Goal: Task Accomplishment & Management: Manage account settings

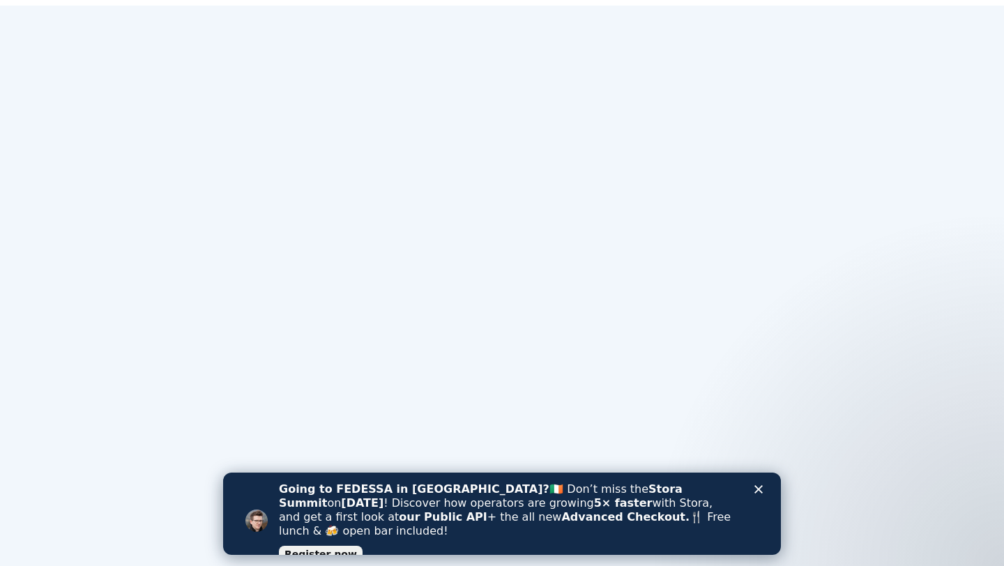
click at [758, 490] on polygon "Close" at bounding box center [758, 489] width 8 height 8
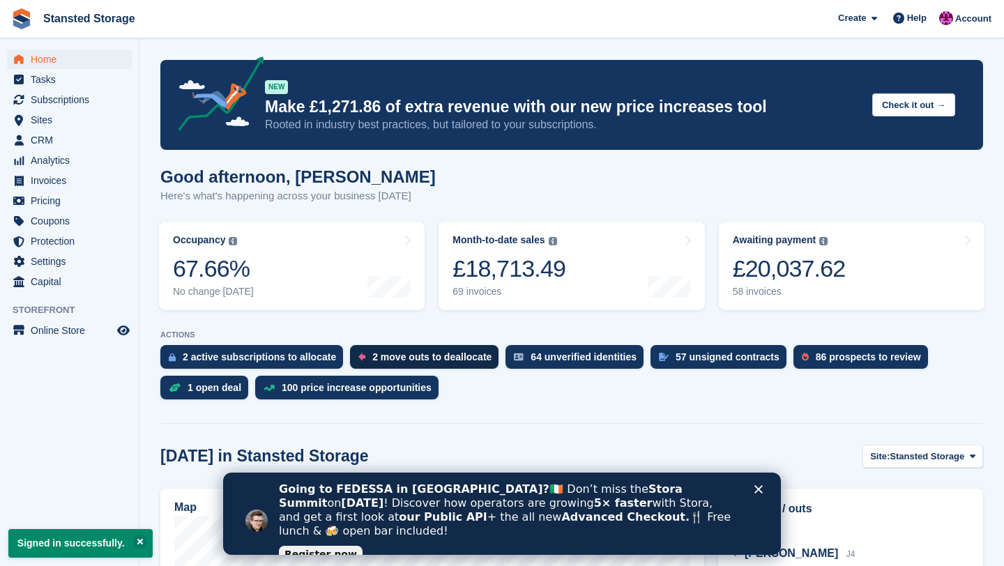
click at [404, 364] on div "2 move outs to deallocate" at bounding box center [424, 357] width 148 height 24
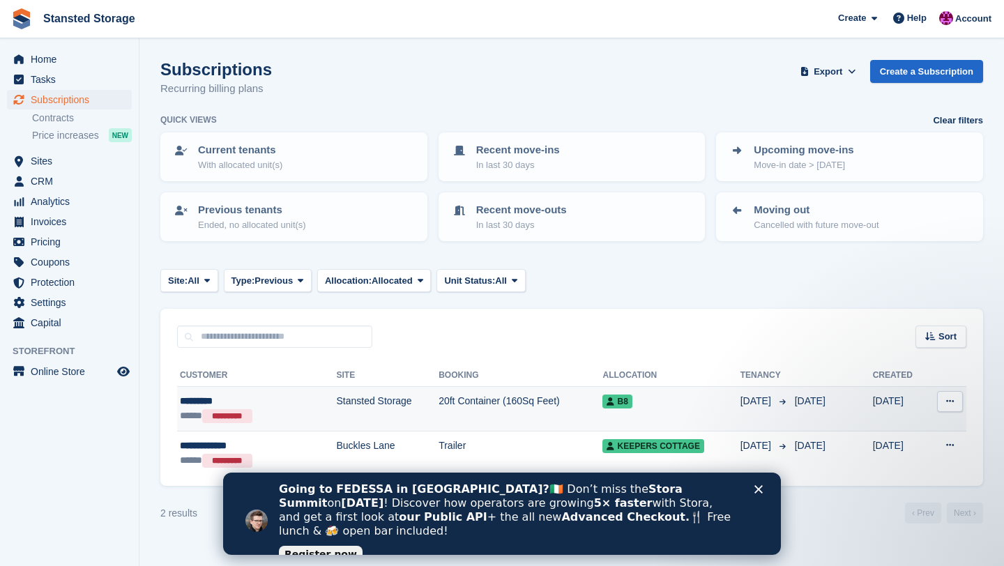
click at [394, 415] on td "Stansted Storage" at bounding box center [387, 409] width 102 height 45
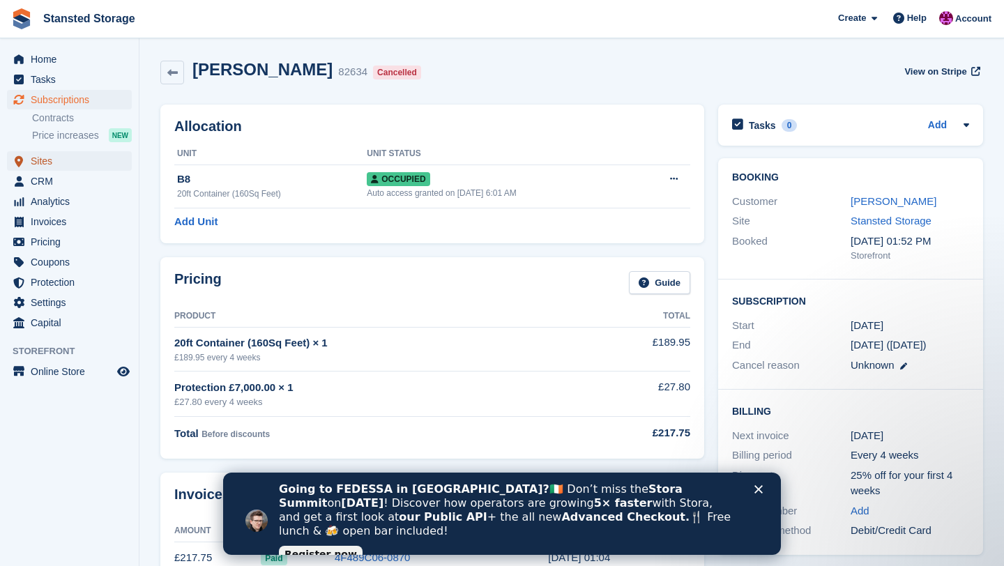
click at [43, 165] on span "Sites" at bounding box center [73, 161] width 84 height 20
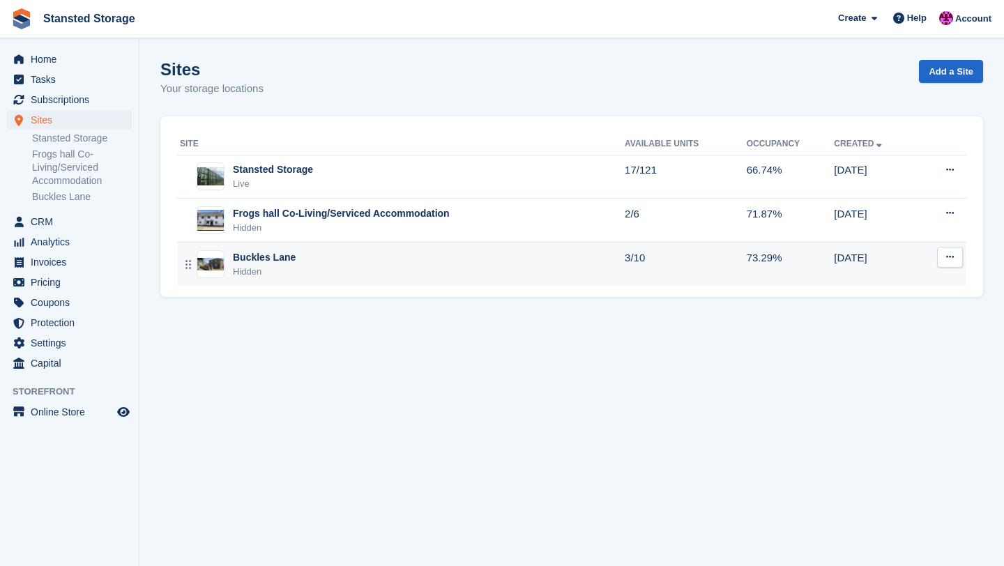
click at [275, 259] on div "Buckles Lane" at bounding box center [264, 257] width 63 height 15
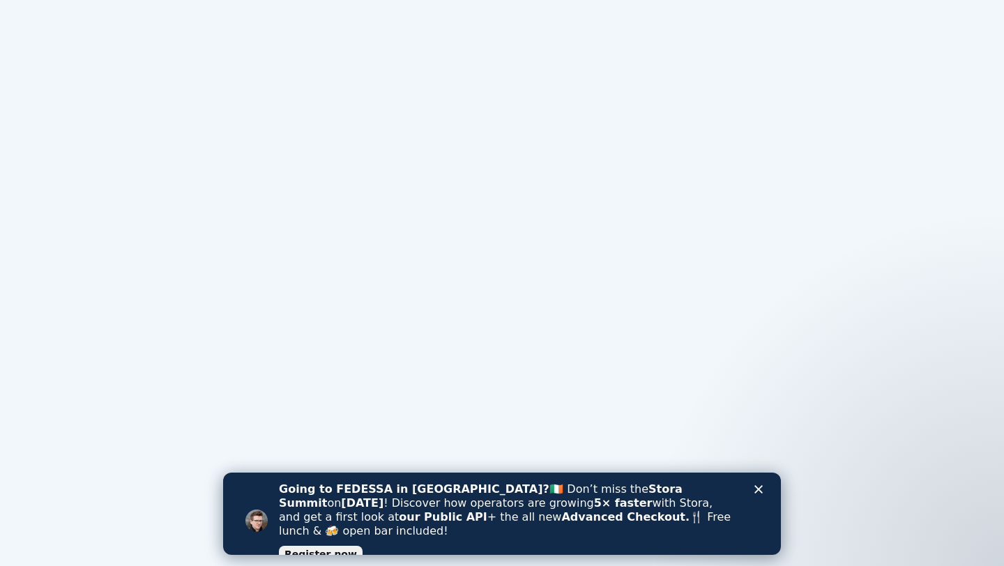
click at [757, 491] on polygon "Close" at bounding box center [758, 489] width 8 height 8
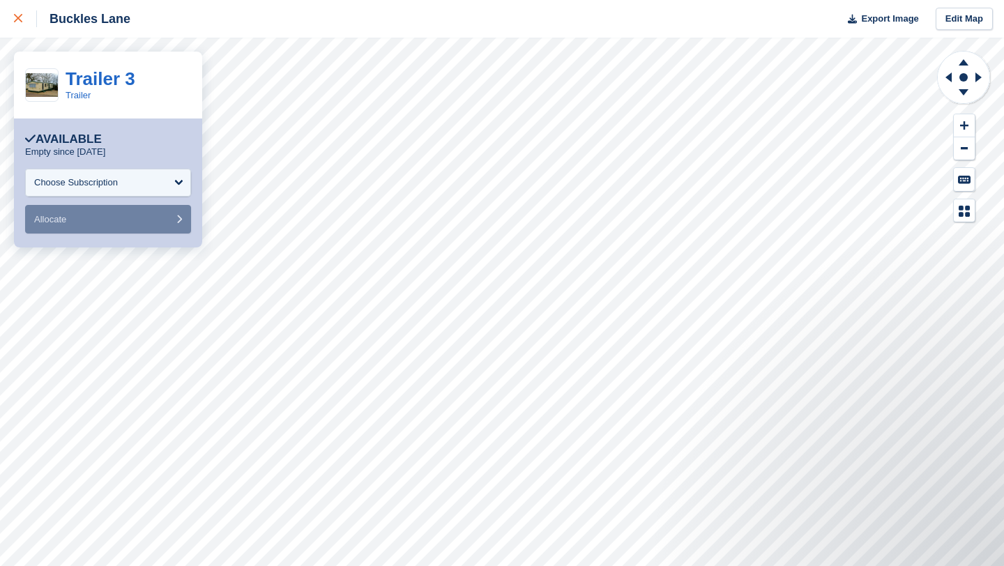
click at [21, 13] on div at bounding box center [25, 18] width 23 height 17
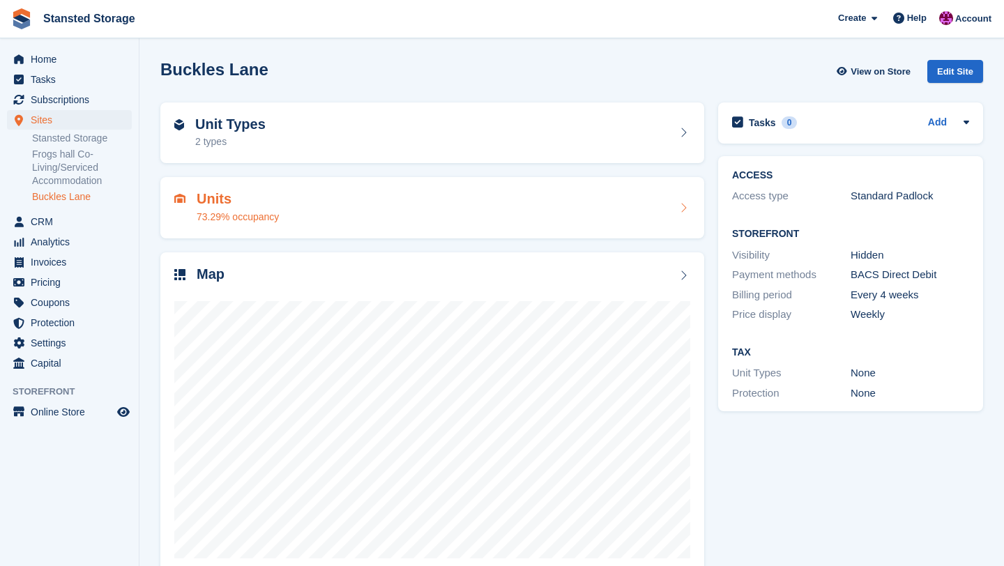
click at [231, 199] on h2 "Units" at bounding box center [238, 199] width 82 height 16
click at [692, 142] on div "Unit Types 2 types" at bounding box center [432, 132] width 544 height 61
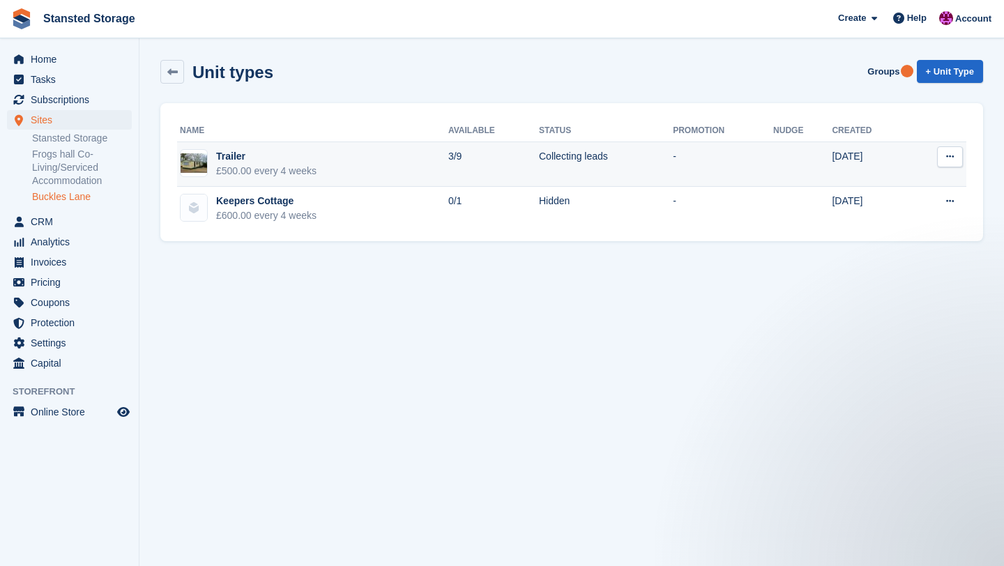
click at [947, 157] on icon at bounding box center [950, 156] width 8 height 9
click at [689, 155] on td "-" at bounding box center [723, 164] width 100 height 45
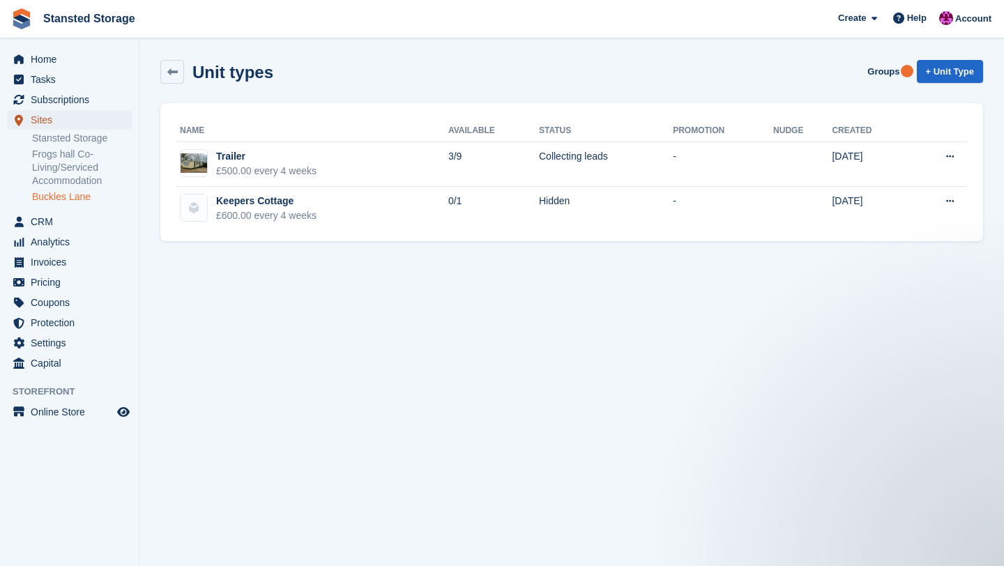
click at [71, 121] on span "Sites" at bounding box center [73, 120] width 84 height 20
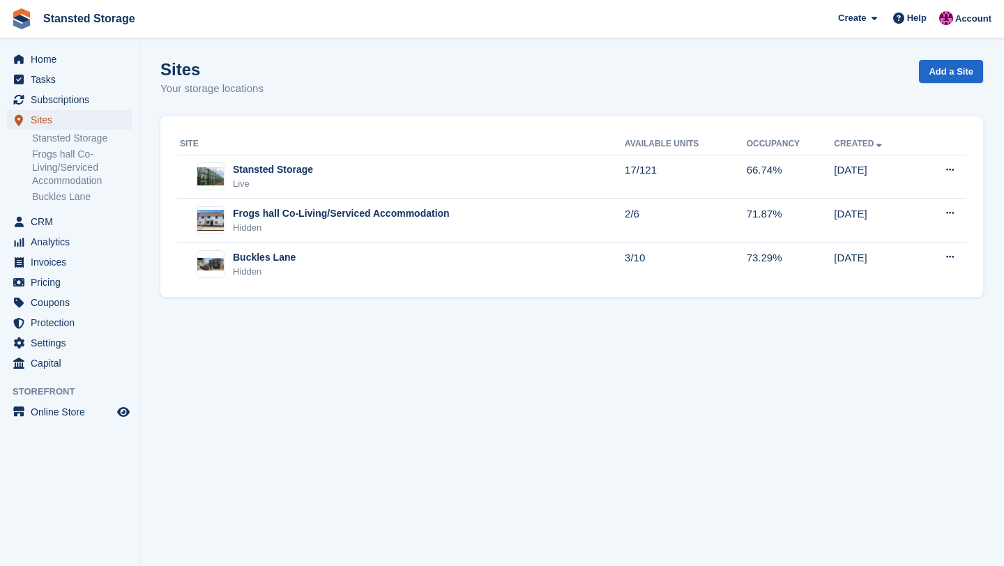
click at [71, 121] on span "Sites" at bounding box center [73, 120] width 84 height 20
click at [70, 56] on span "Home" at bounding box center [73, 59] width 84 height 20
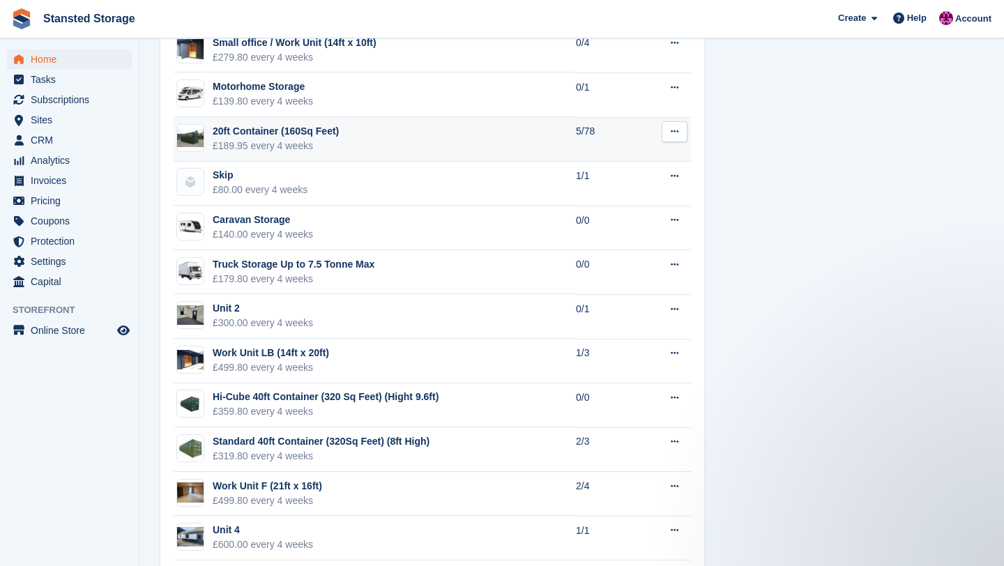
scroll to position [1194, 0]
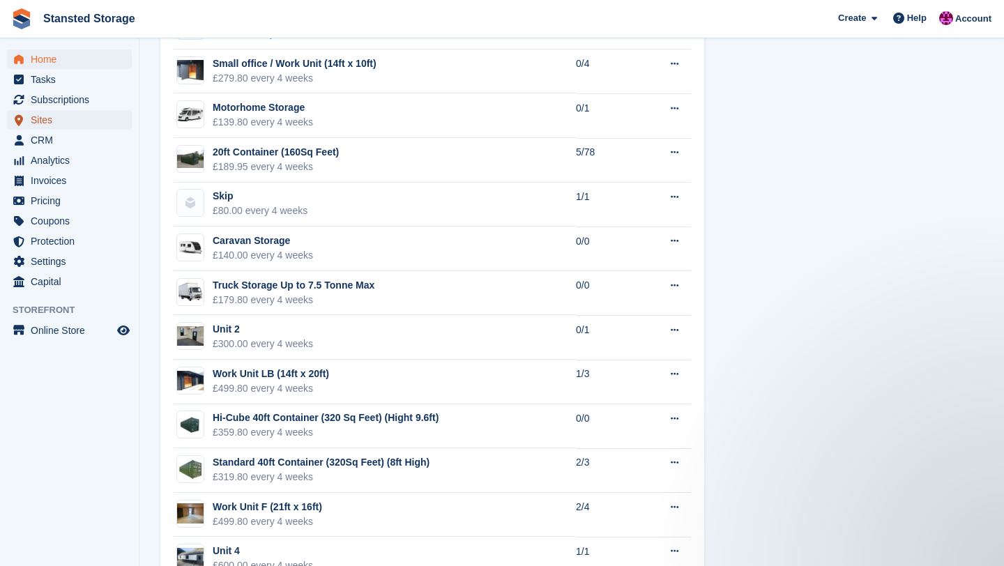
click at [98, 127] on span "Sites" at bounding box center [73, 120] width 84 height 20
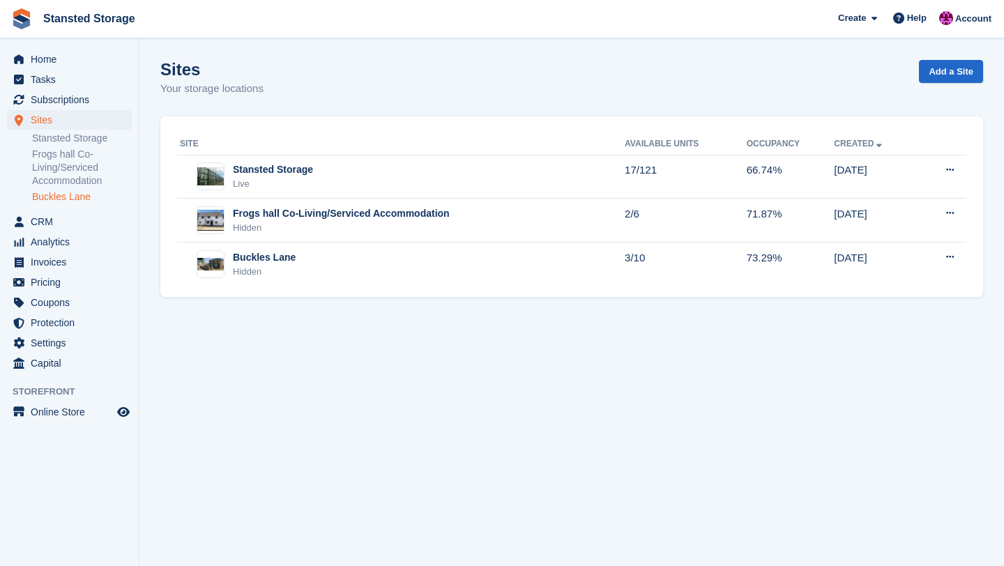
click at [66, 193] on link "Buckles Lane" at bounding box center [82, 196] width 100 height 13
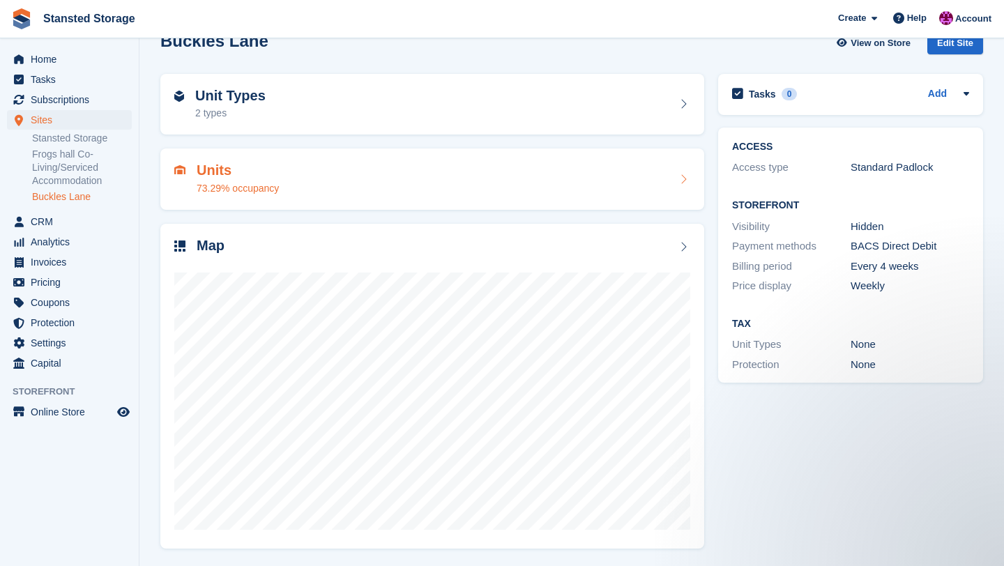
click at [684, 178] on icon at bounding box center [683, 179] width 14 height 11
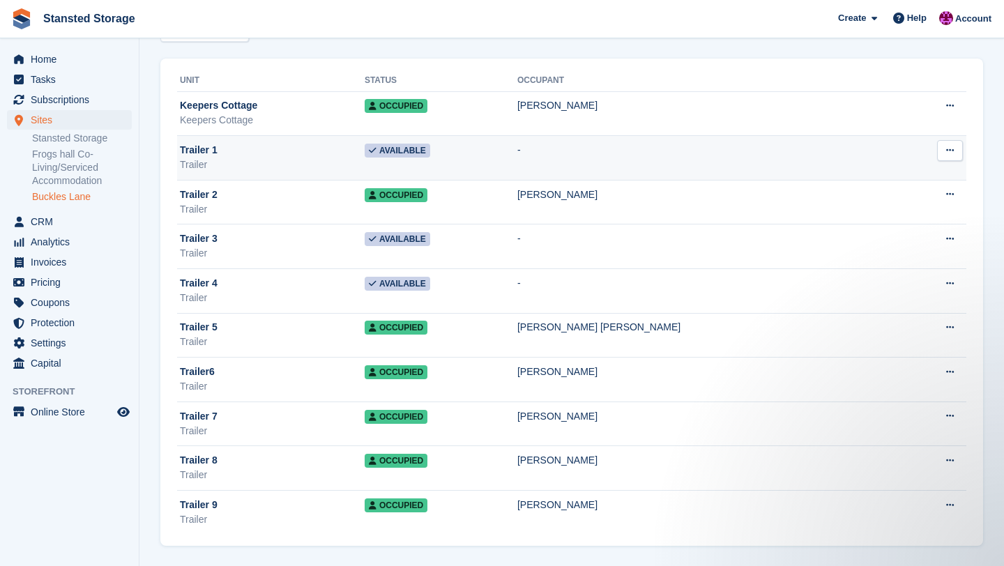
click at [517, 240] on td "Available" at bounding box center [440, 246] width 153 height 45
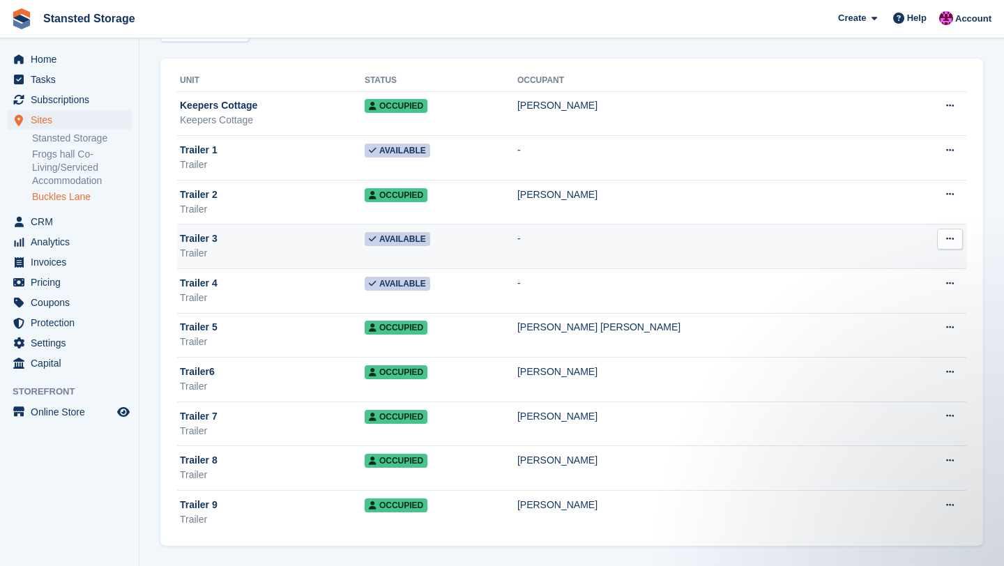
click at [939, 240] on button at bounding box center [950, 239] width 26 height 21
click at [893, 261] on p "Edit unit" at bounding box center [895, 266] width 121 height 18
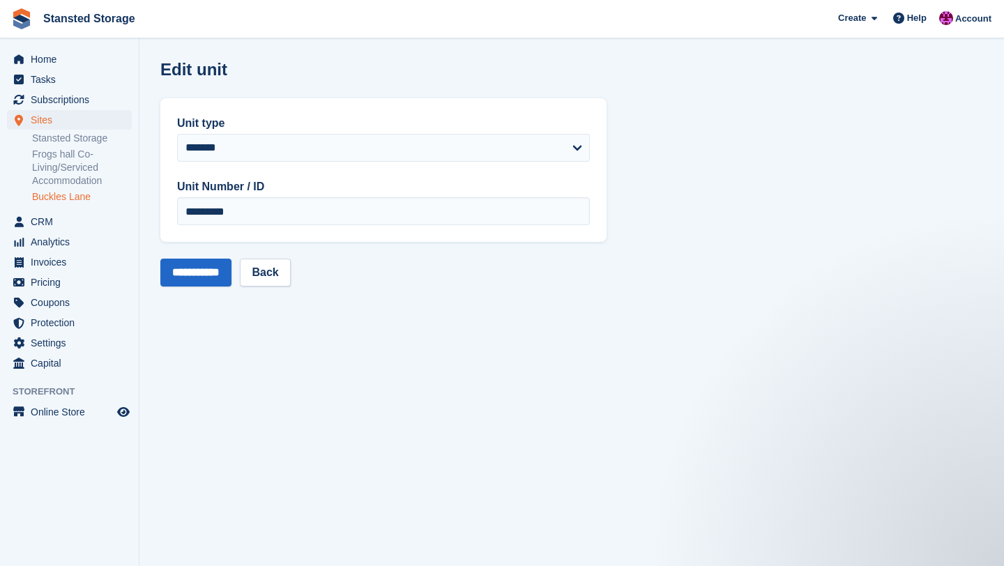
click at [47, 195] on link "Buckles Lane" at bounding box center [82, 196] width 100 height 13
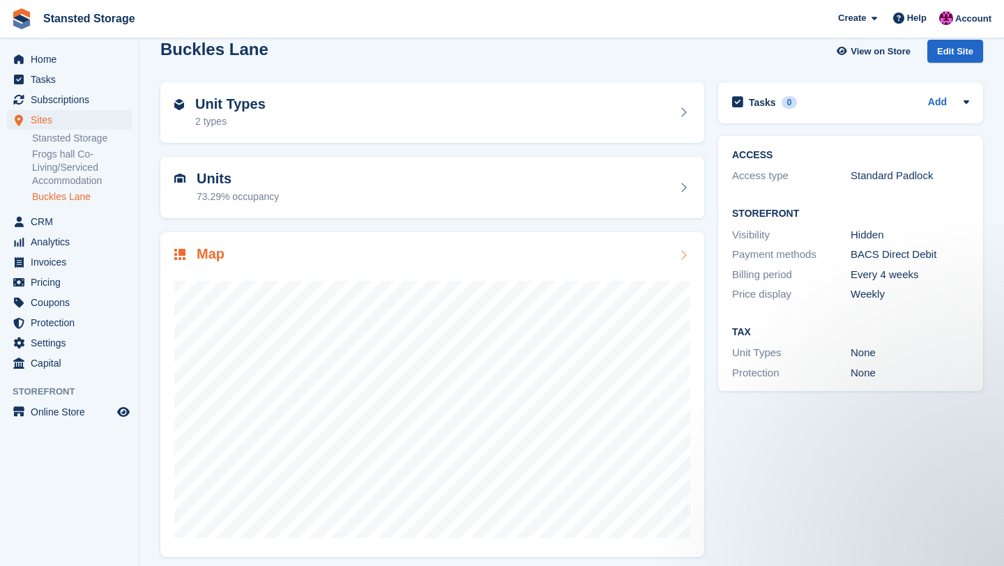
scroll to position [24, 0]
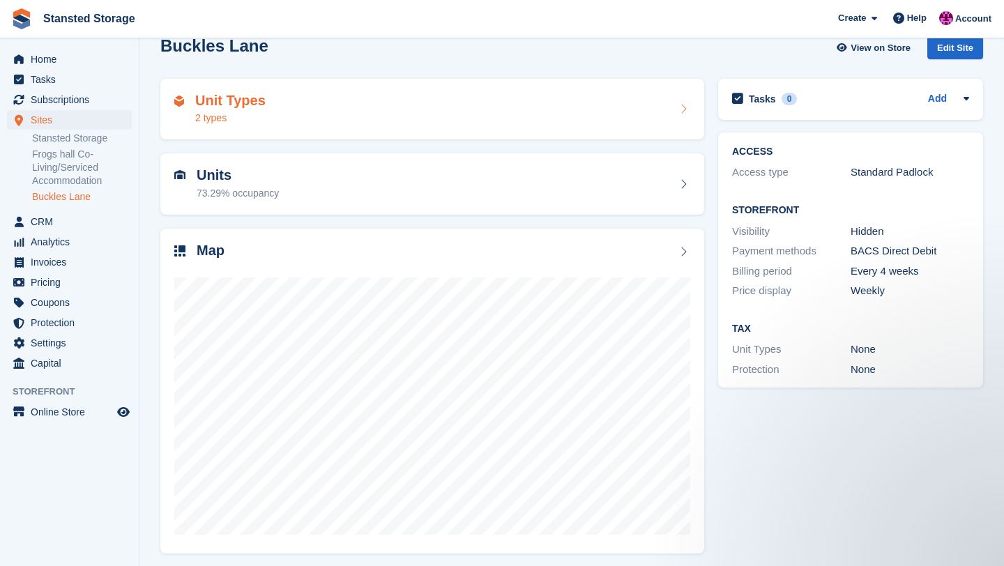
click at [685, 107] on icon at bounding box center [683, 108] width 14 height 11
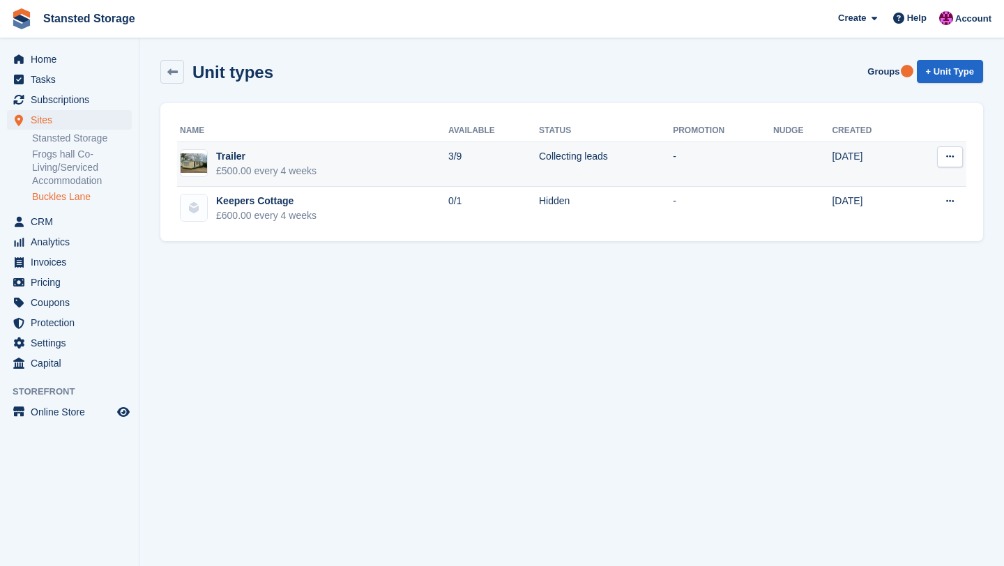
click at [941, 162] on button at bounding box center [950, 156] width 26 height 21
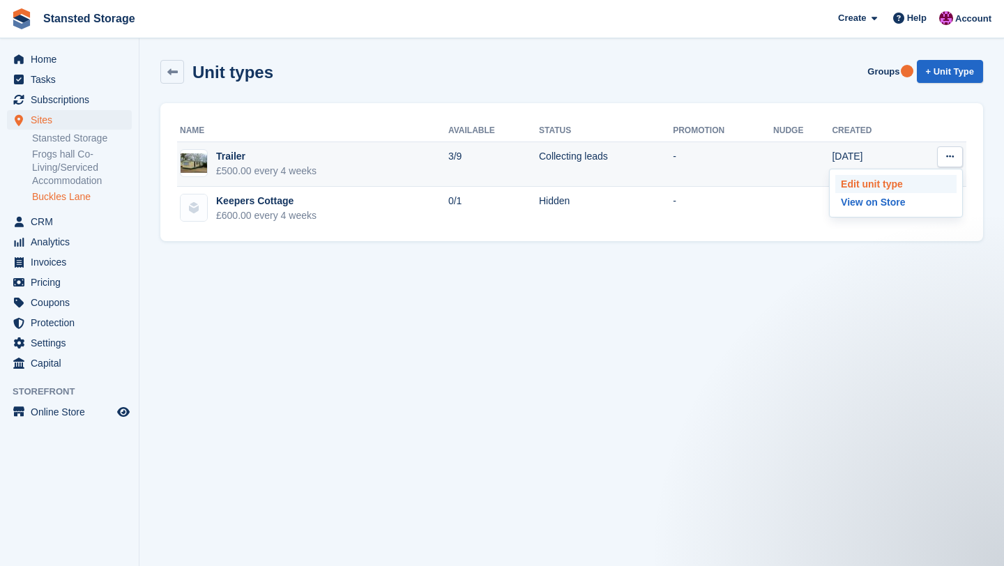
click at [892, 187] on p "Edit unit type" at bounding box center [895, 184] width 121 height 18
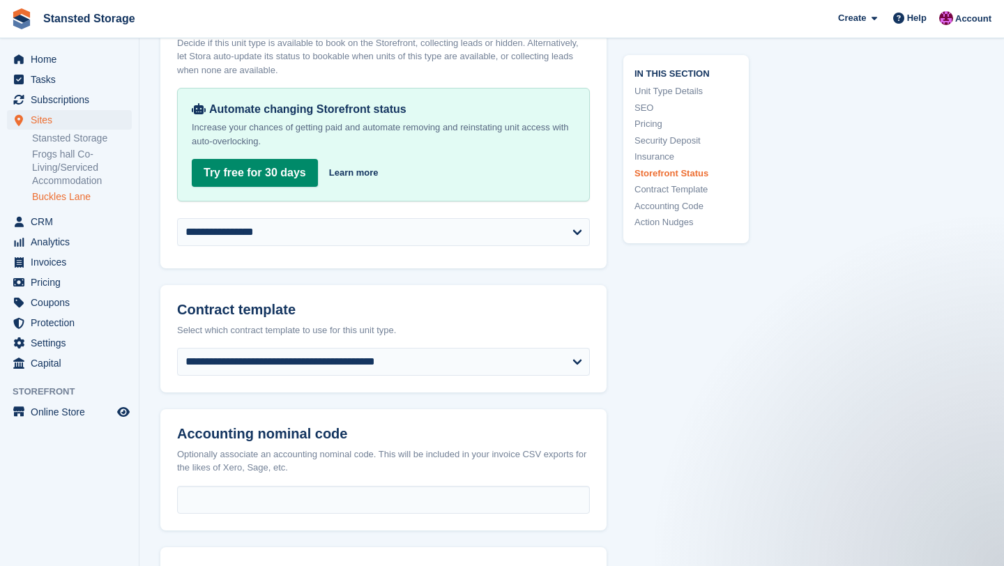
scroll to position [2261, 0]
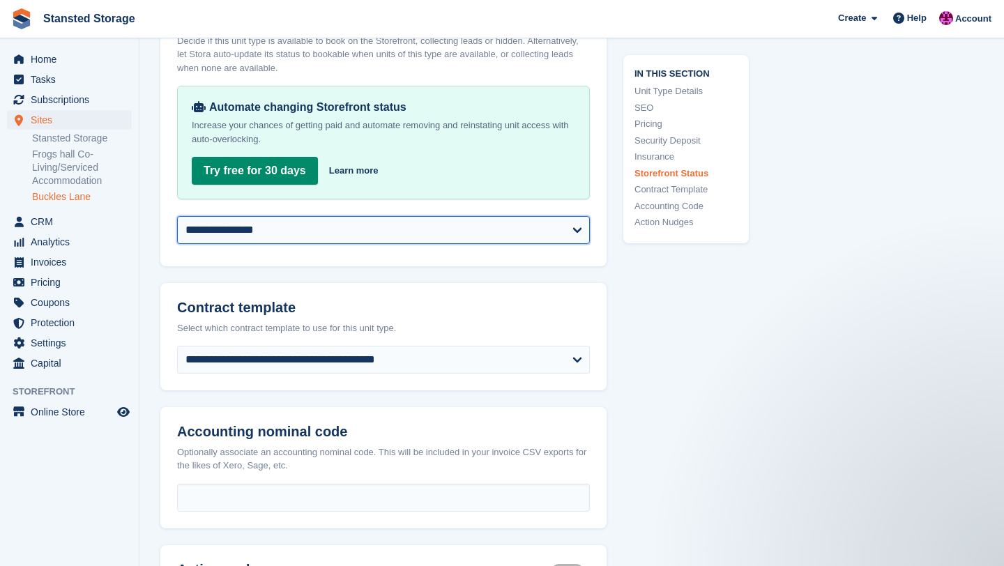
click at [574, 218] on select "**********" at bounding box center [383, 230] width 413 height 28
select select "********"
click at [177, 216] on select "**********" at bounding box center [383, 230] width 413 height 28
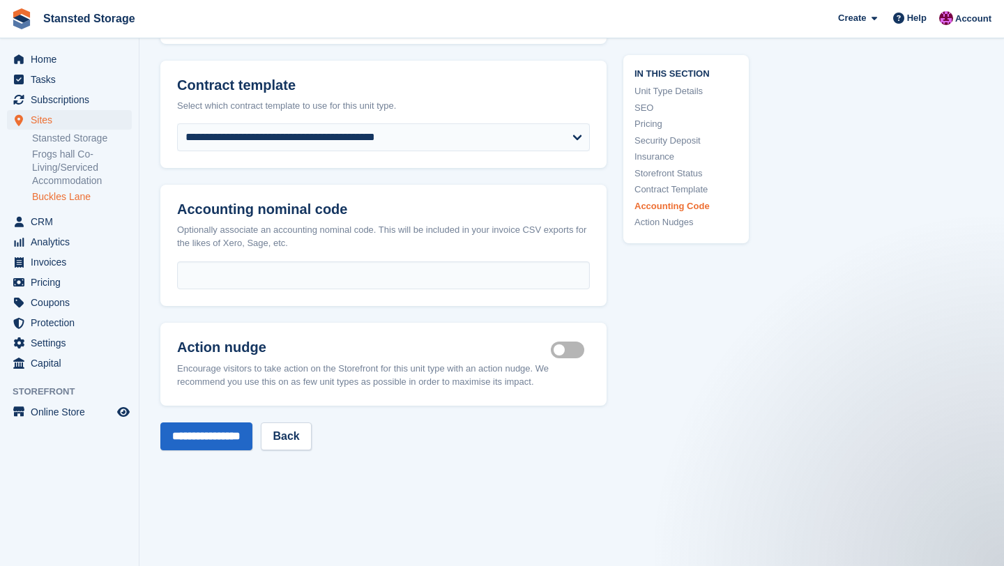
scroll to position [2703, 0]
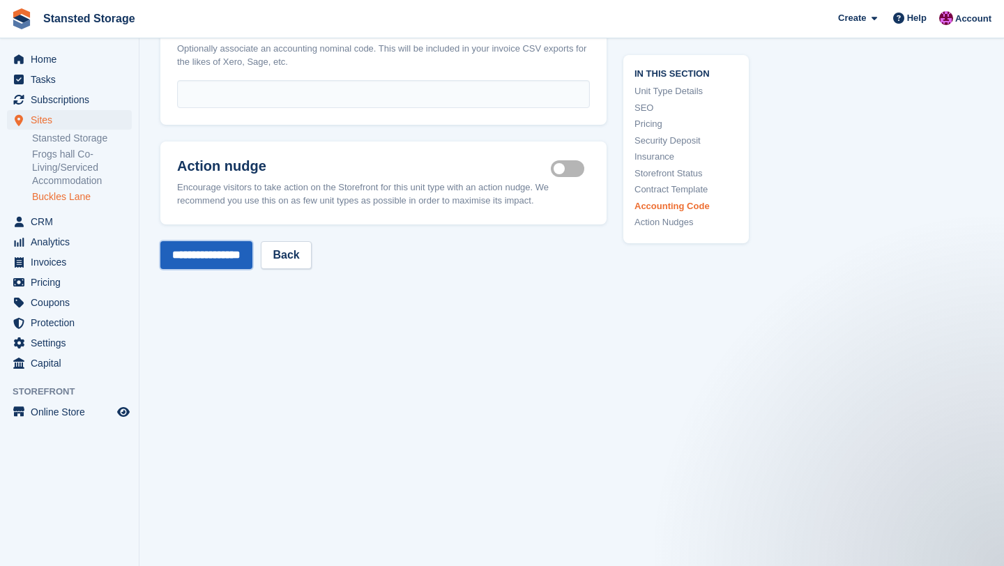
click at [241, 241] on input "**********" at bounding box center [206, 255] width 92 height 28
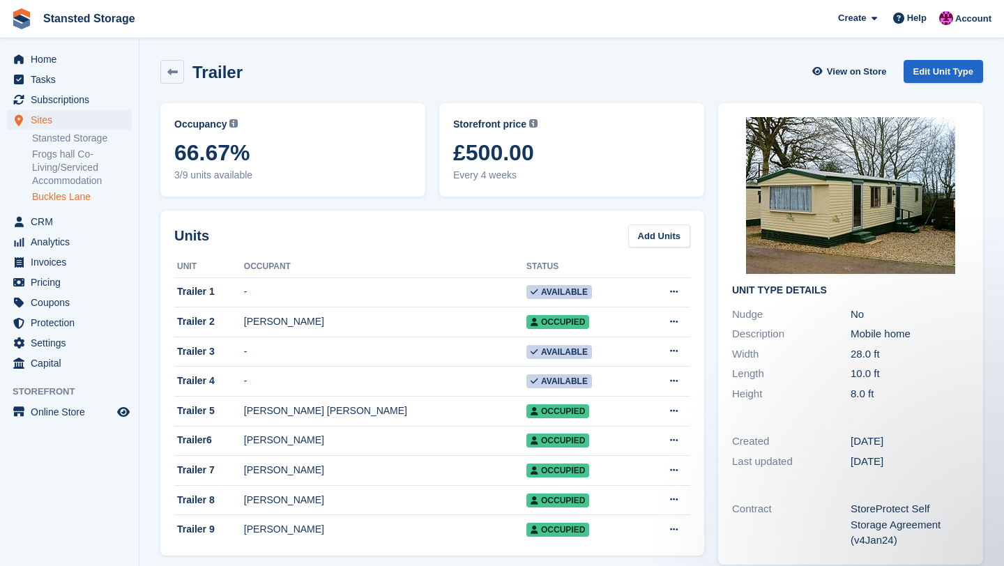
click at [72, 199] on link "Buckles Lane" at bounding box center [82, 196] width 100 height 13
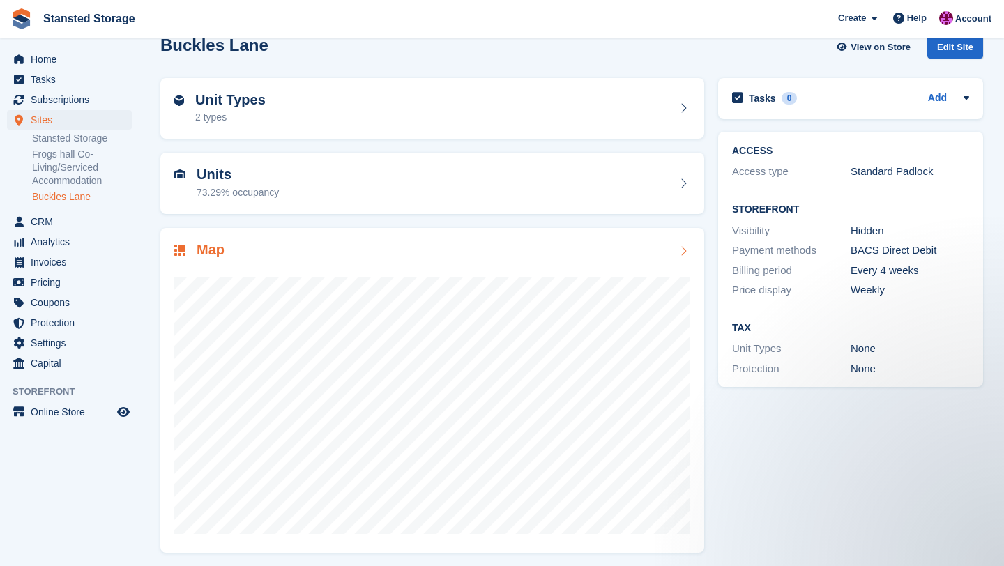
scroll to position [29, 0]
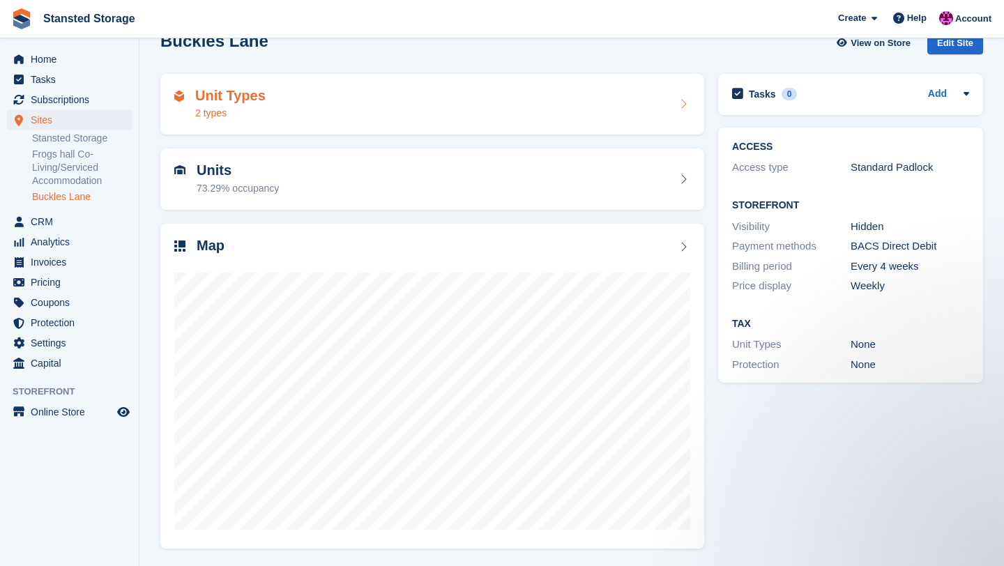
click at [683, 105] on icon at bounding box center [683, 103] width 14 height 11
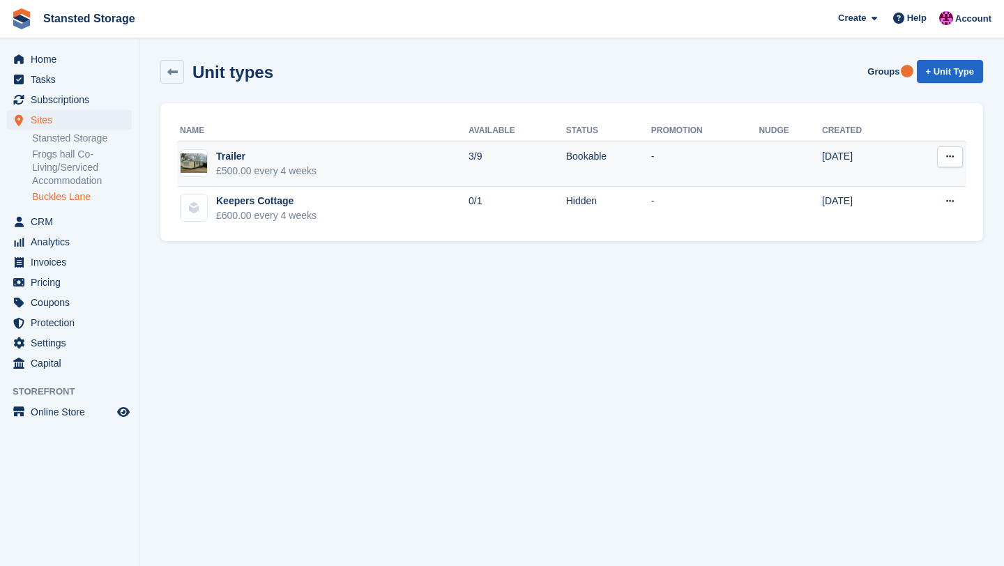
click at [946, 164] on button at bounding box center [950, 156] width 26 height 21
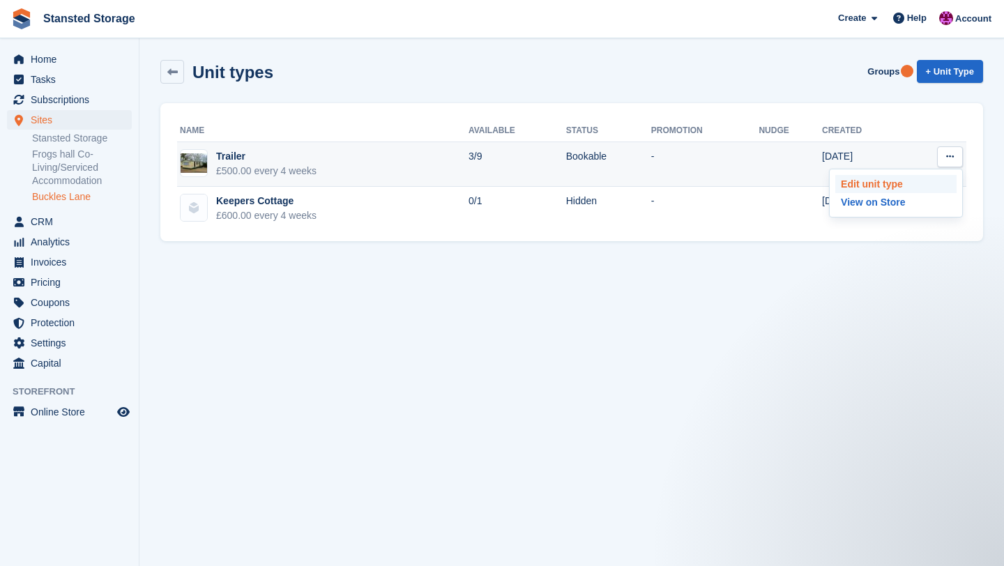
click at [904, 183] on p "Edit unit type" at bounding box center [895, 184] width 121 height 18
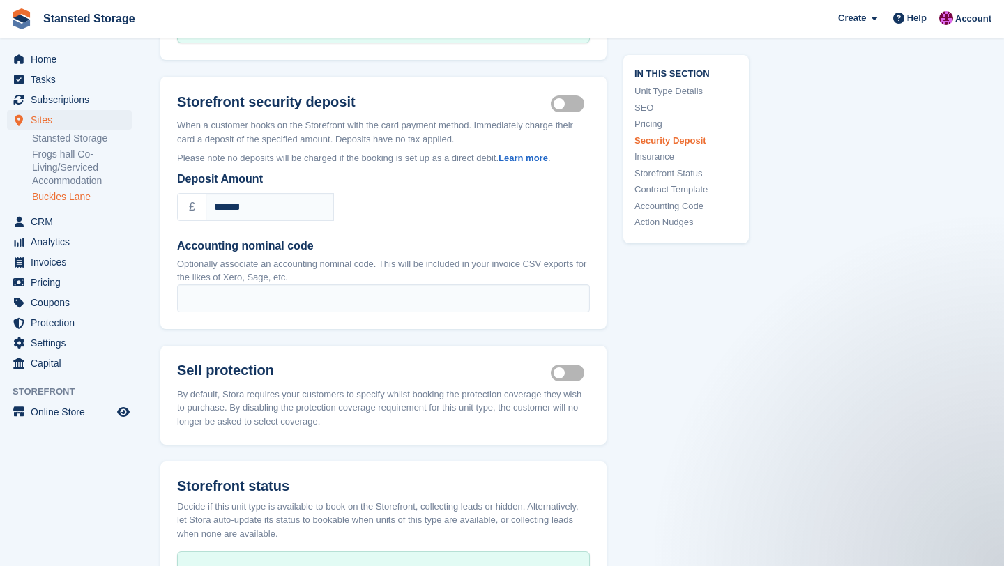
scroll to position [1801, 0]
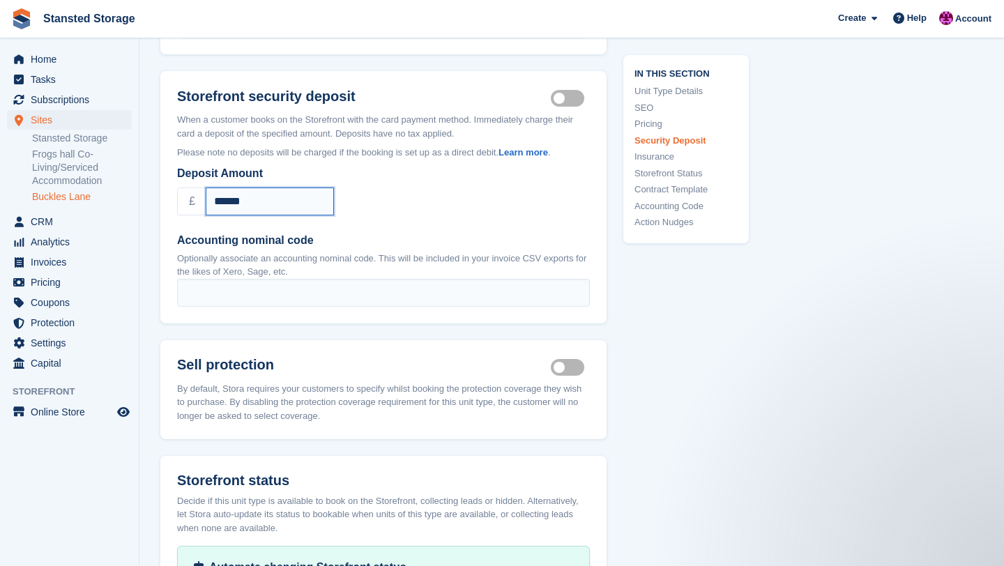
click at [255, 187] on input "******" at bounding box center [270, 201] width 128 height 28
click at [254, 187] on input "******" at bounding box center [270, 201] width 128 height 28
type input "*"
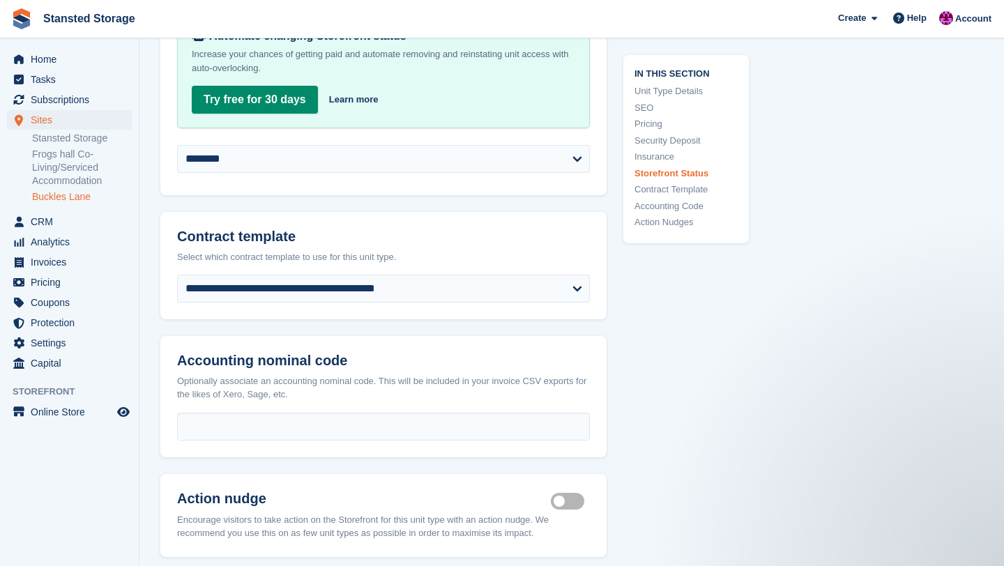
scroll to position [2395, 0]
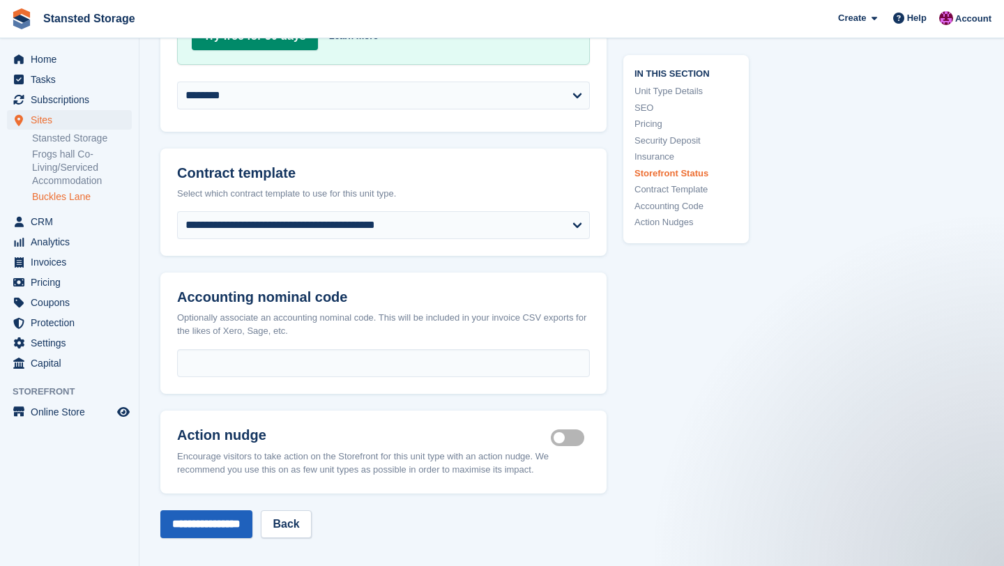
type input "***"
click at [238, 512] on input "**********" at bounding box center [206, 524] width 92 height 28
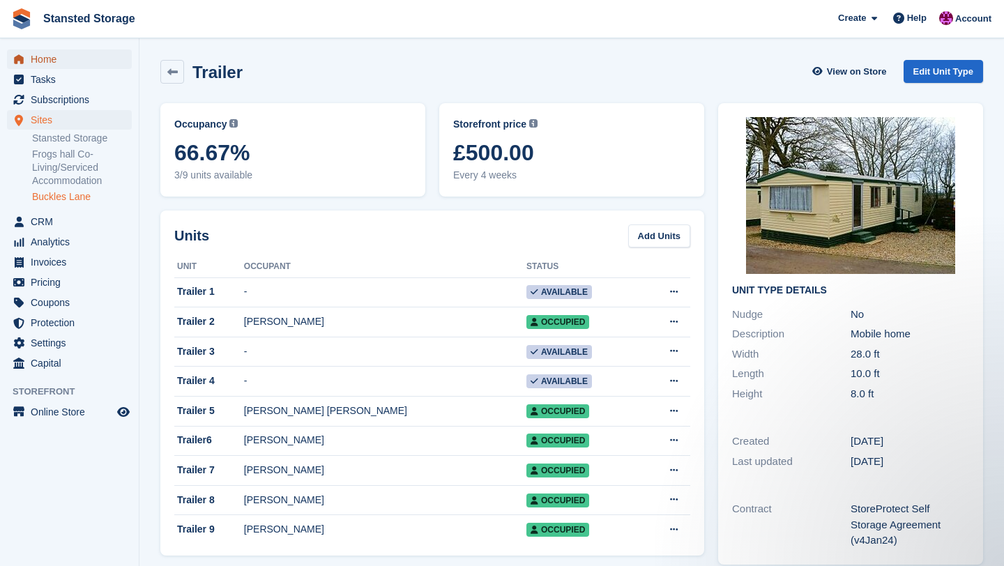
click at [70, 64] on span "Home" at bounding box center [73, 59] width 84 height 20
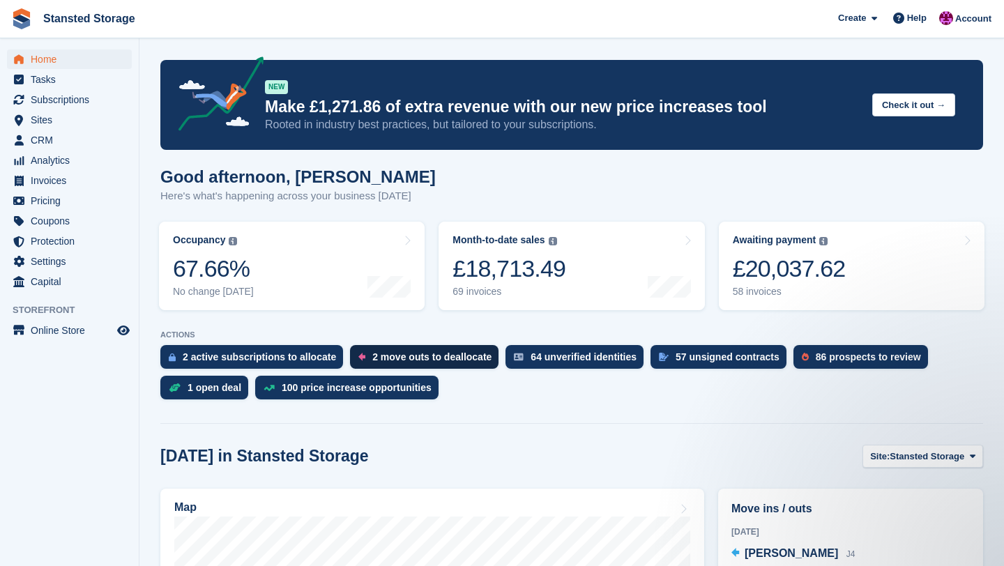
click at [380, 361] on div "2 move outs to deallocate" at bounding box center [431, 356] width 119 height 11
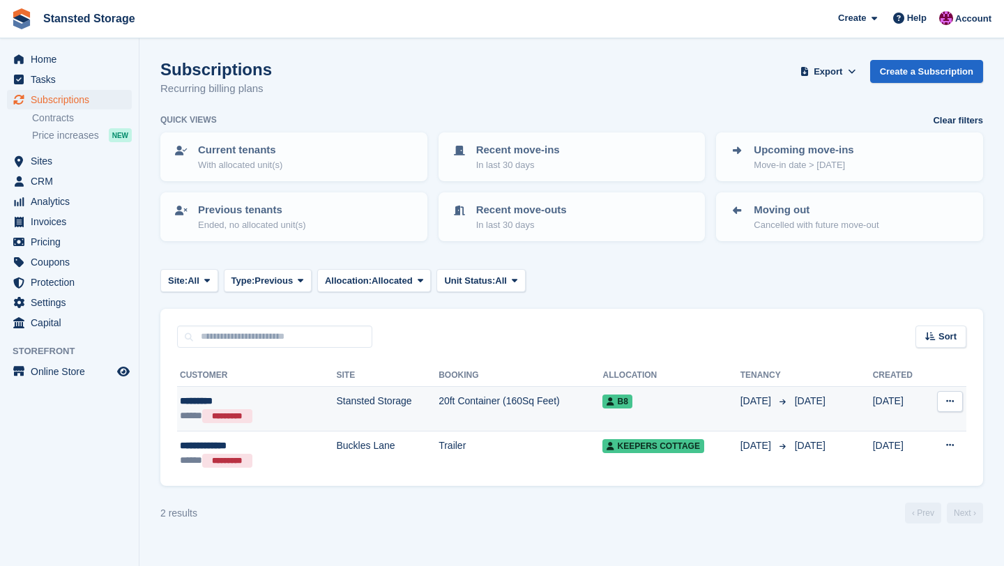
click at [789, 408] on td "[DATE]" at bounding box center [831, 409] width 84 height 45
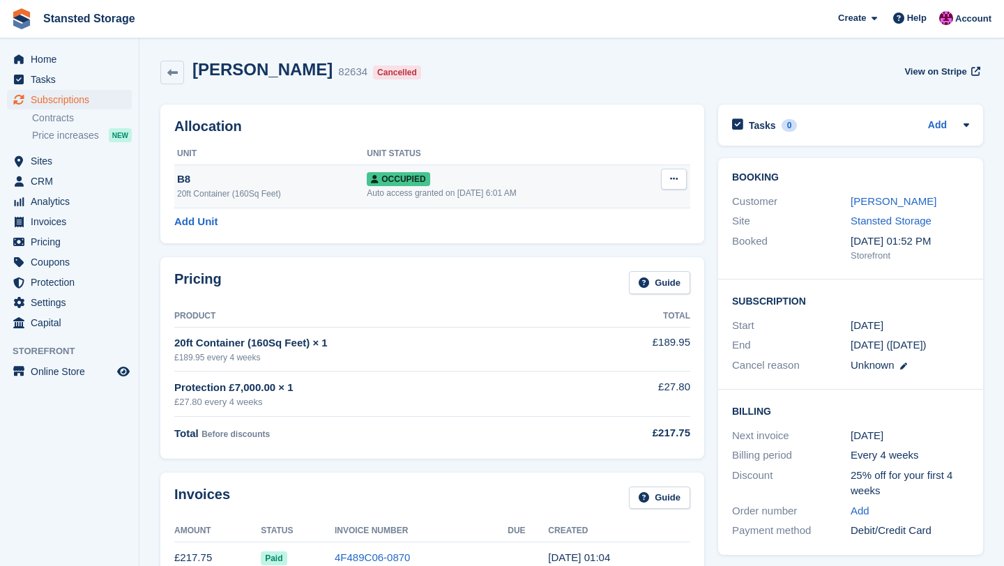
click at [677, 185] on button at bounding box center [674, 179] width 26 height 21
click at [611, 250] on p "Deallocate" at bounding box center [619, 254] width 121 height 18
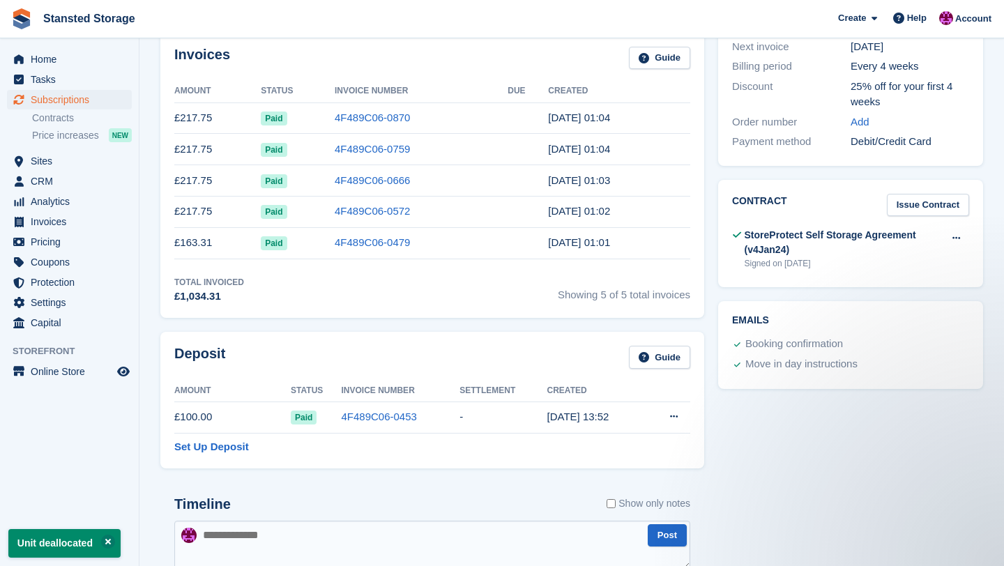
scroll to position [391, 0]
